Goal: Task Accomplishment & Management: Manage account settings

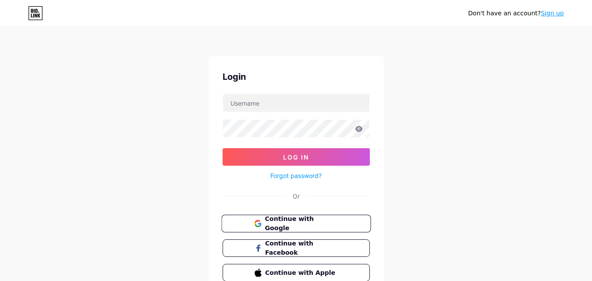
click at [295, 215] on button "Continue with Google" at bounding box center [295, 224] width 149 height 18
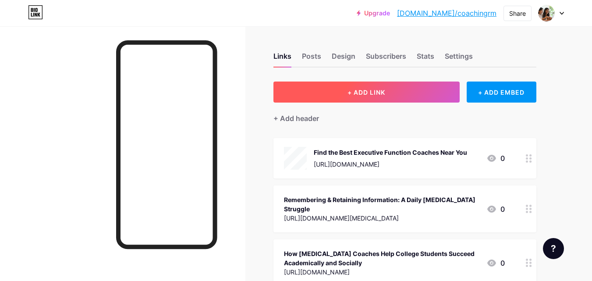
click at [381, 88] on span "+ ADD LINK" at bounding box center [366, 91] width 38 height 7
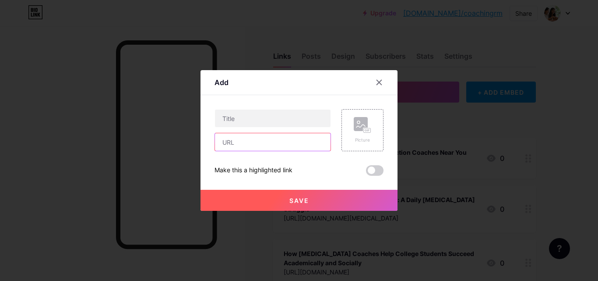
click at [230, 141] on input "text" at bounding box center [273, 142] width 116 height 18
paste input "[URL][DOMAIN_NAME]"
type input "[URL][DOMAIN_NAME]"
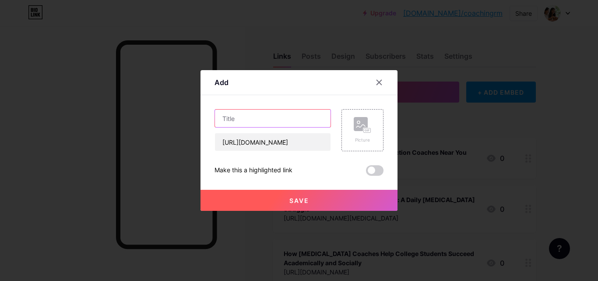
click at [251, 115] on input "text" at bounding box center [273, 118] width 116 height 18
paste input "Unlocking Potential The Role of a Life Coach for College Students"
type input "Unlocking Potential The Role of a Life Coach for College Students"
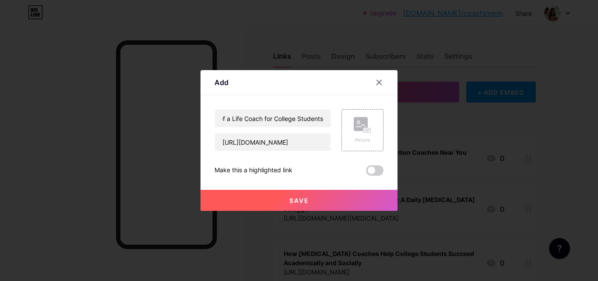
click at [294, 203] on span "Save" at bounding box center [299, 200] width 20 height 7
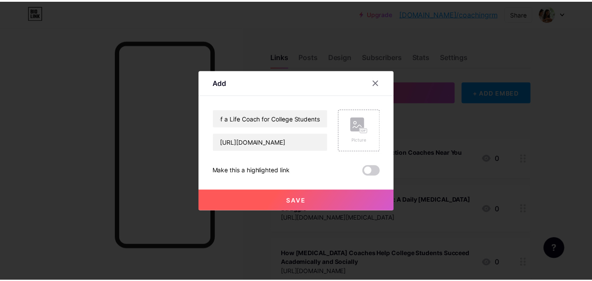
scroll to position [0, 0]
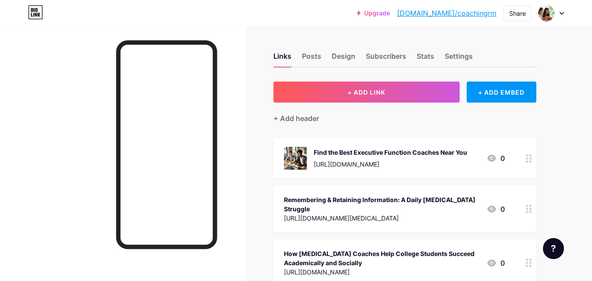
click at [495, 12] on link "[DOMAIN_NAME]/coachingrm" at bounding box center [446, 13] width 99 height 11
